Goal: Browse casually

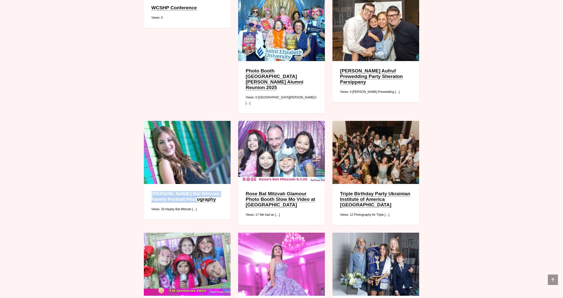
scroll to position [330, 0]
